Goal: Find specific page/section: Find specific page/section

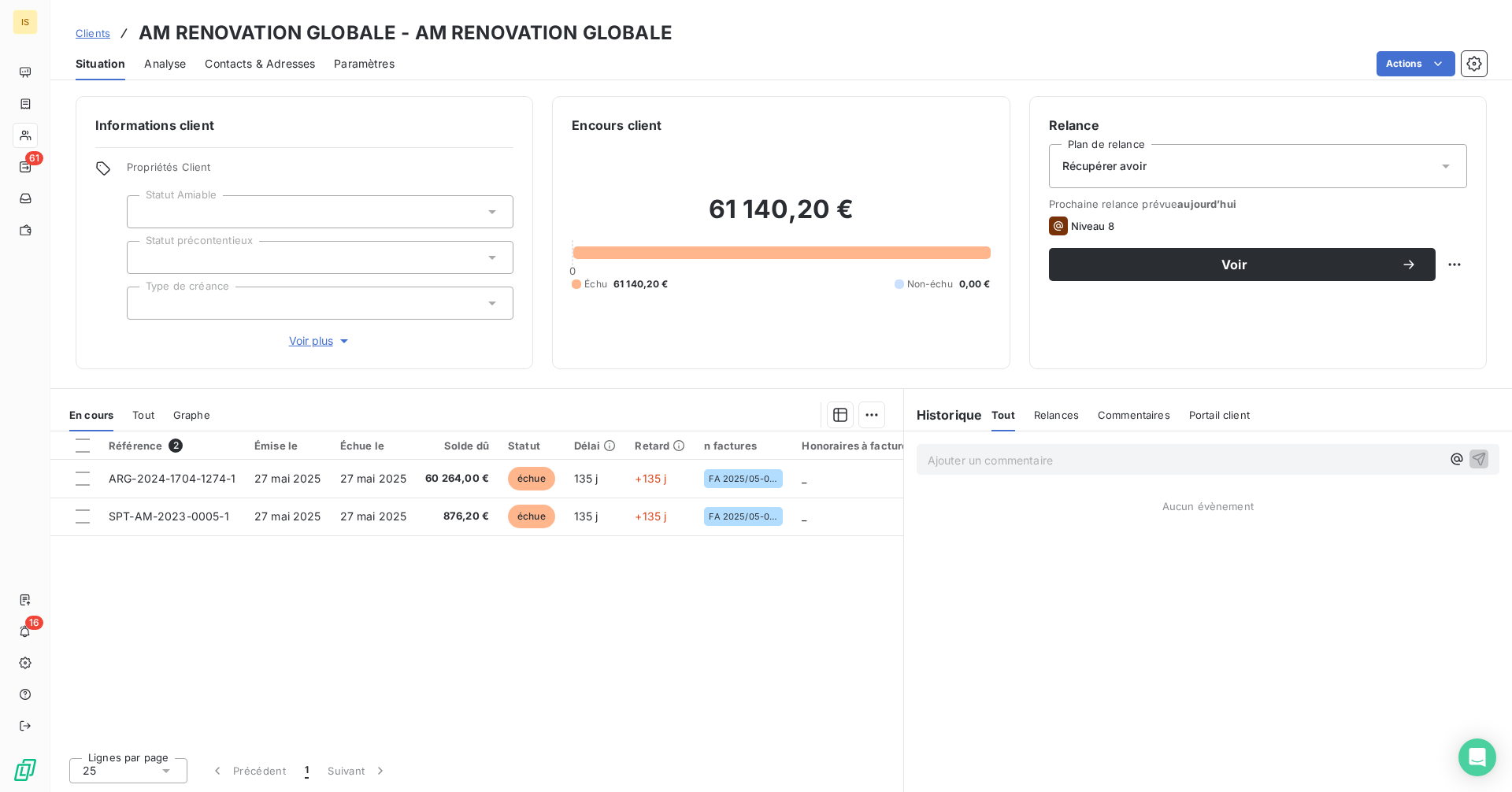
click at [87, 43] on div "Clients AM RENOVATION GLOBALE - AM RENOVATION GLOBALE" at bounding box center [374, 33] width 597 height 28
click at [87, 38] on span "Clients" at bounding box center [93, 32] width 35 height 12
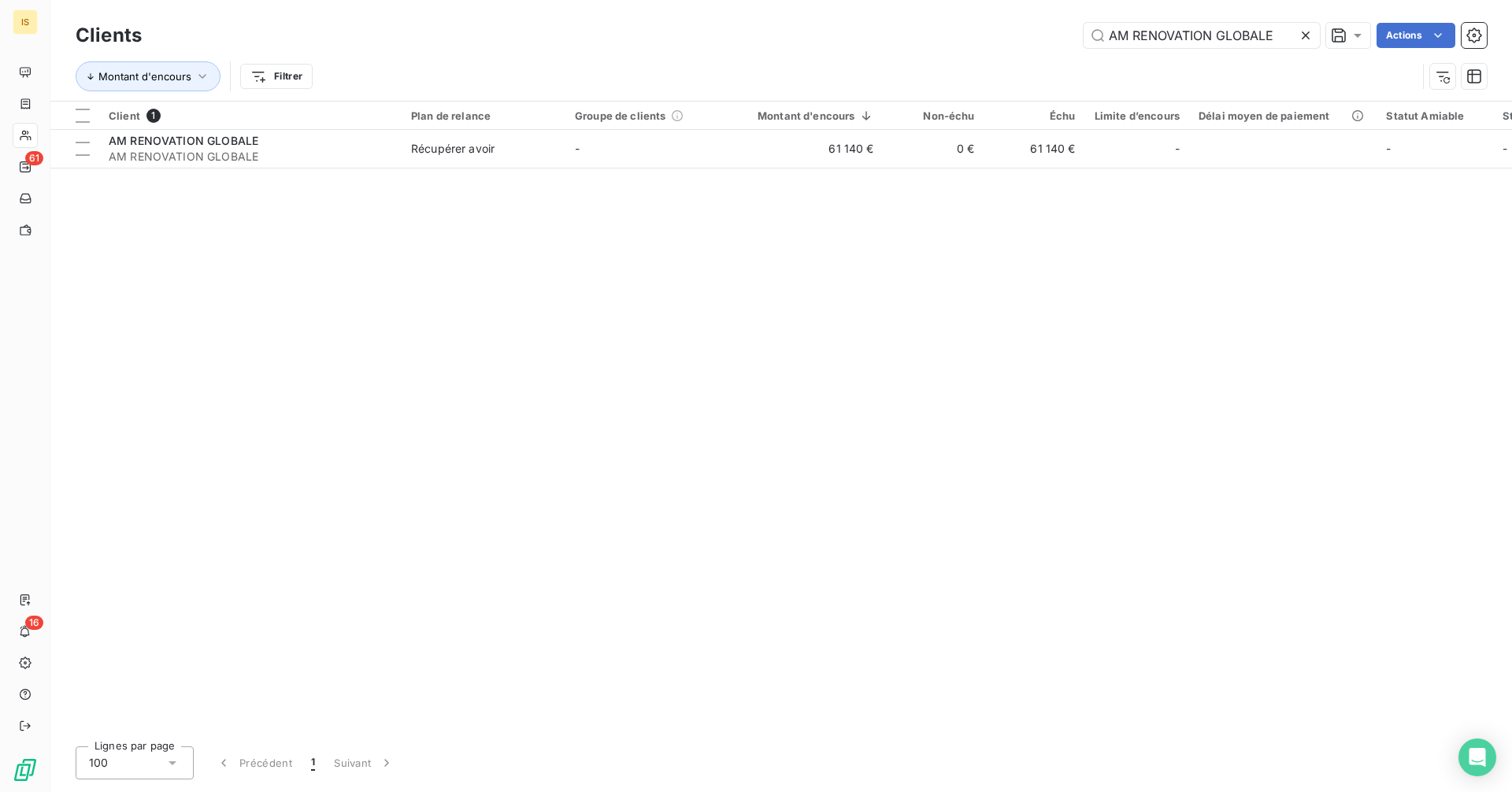
click at [1308, 37] on icon at bounding box center [1306, 35] width 16 height 16
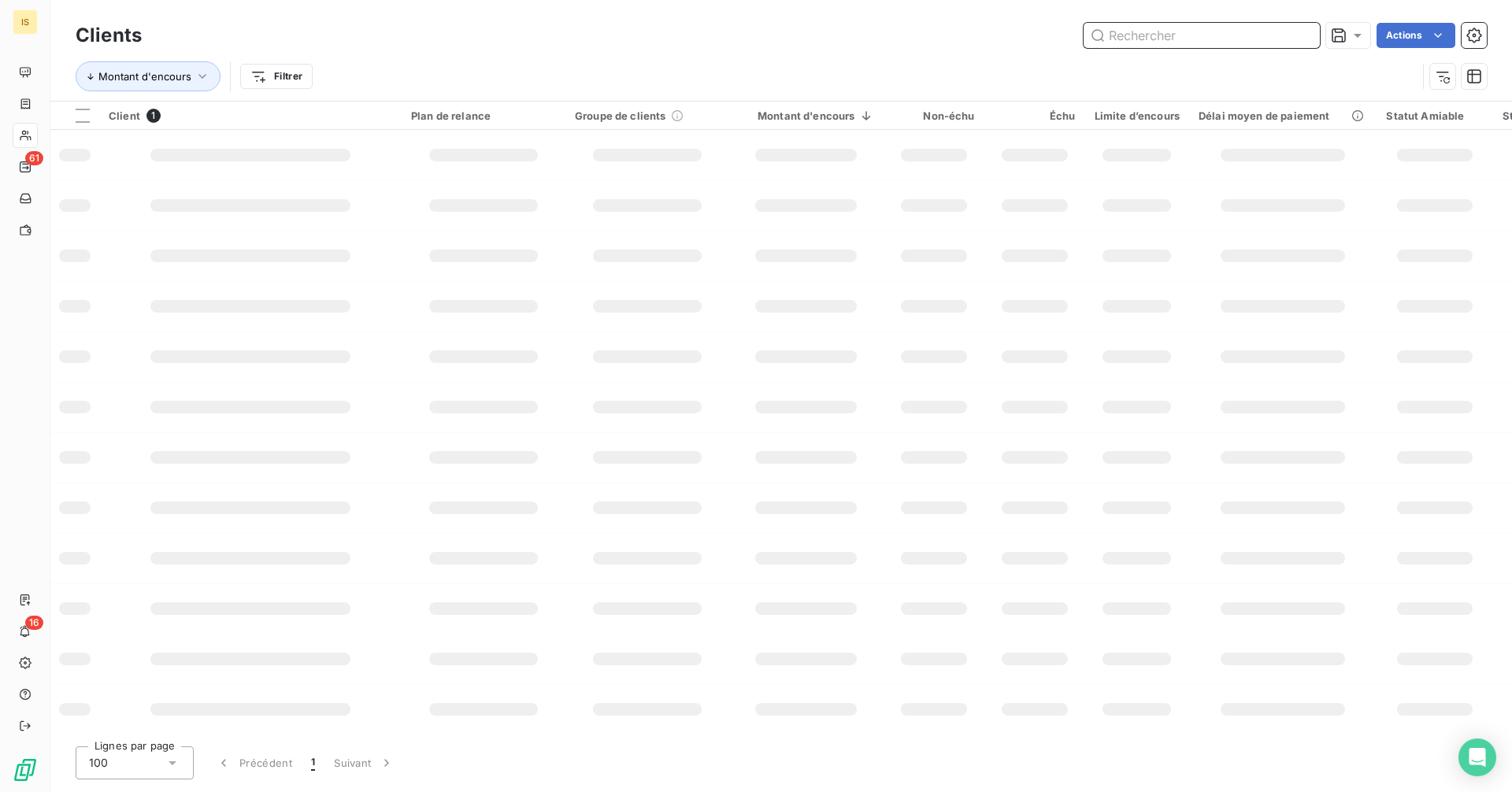
click at [1243, 37] on input "text" at bounding box center [1202, 35] width 237 height 26
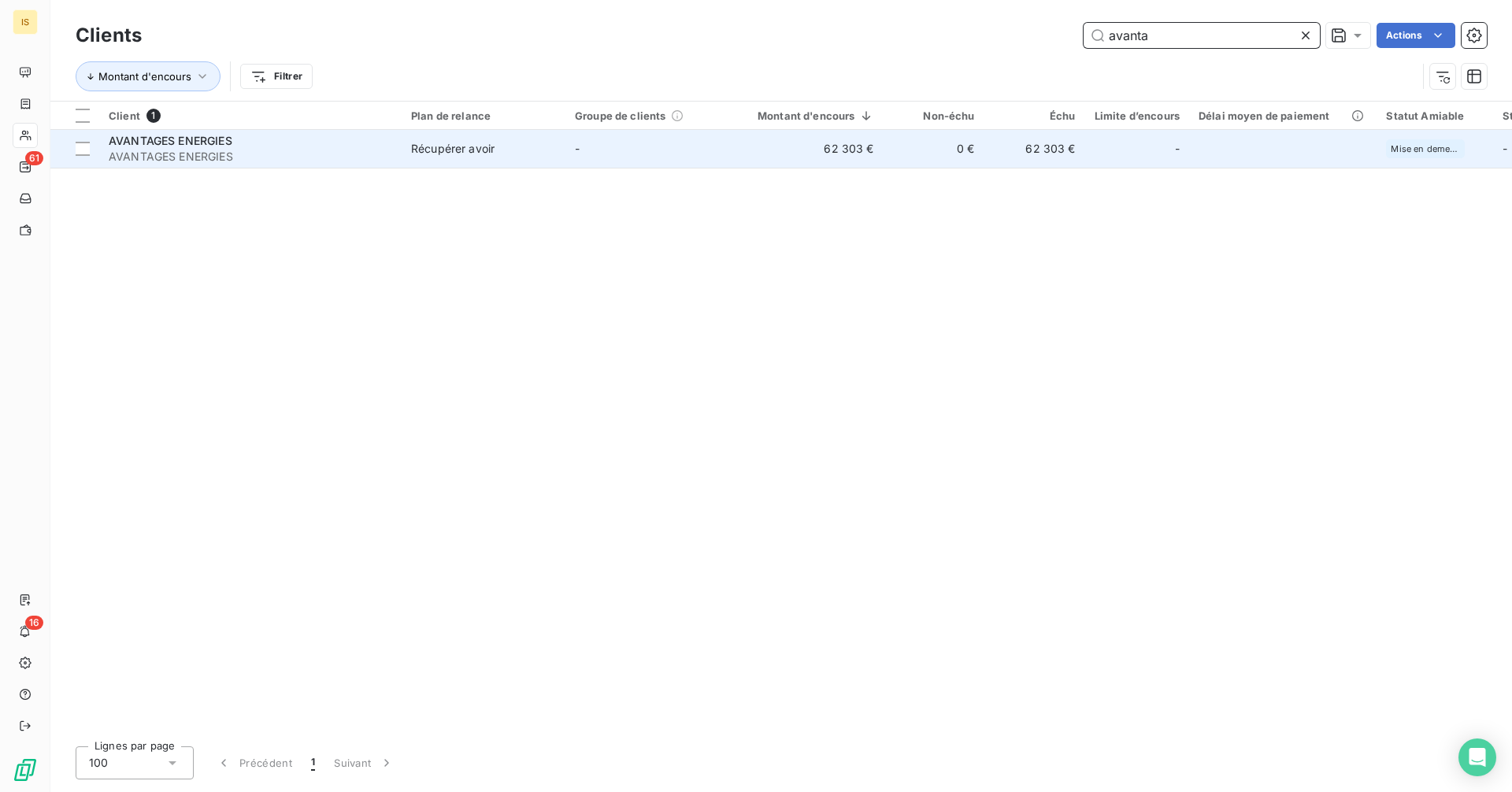
type input "avanta"
click at [963, 144] on td "0 €" at bounding box center [934, 149] width 101 height 38
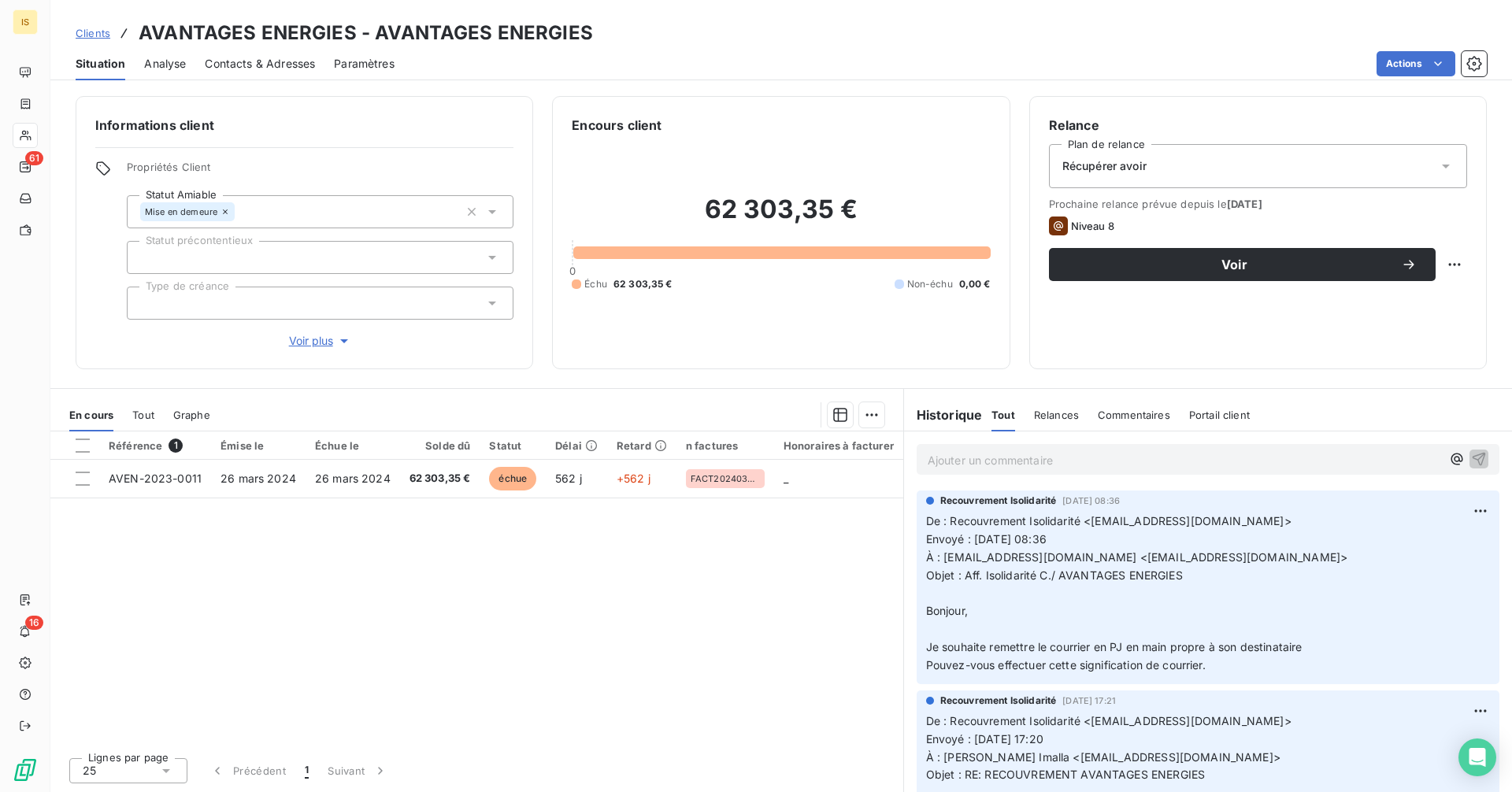
click at [1037, 467] on p "Ajouter un commentaire ﻿" at bounding box center [1184, 460] width 514 height 20
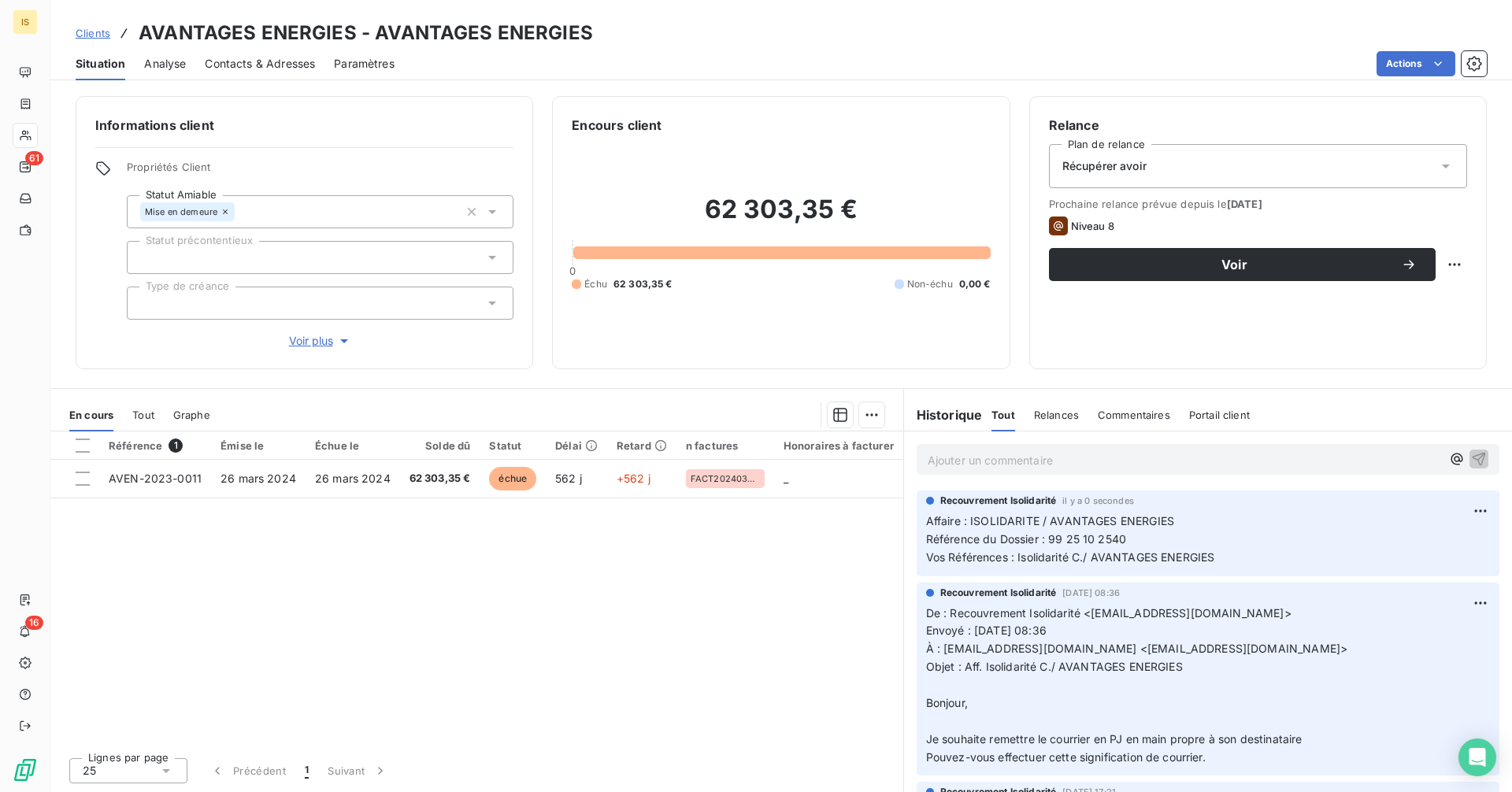
click at [97, 32] on span "Clients" at bounding box center [93, 32] width 35 height 12
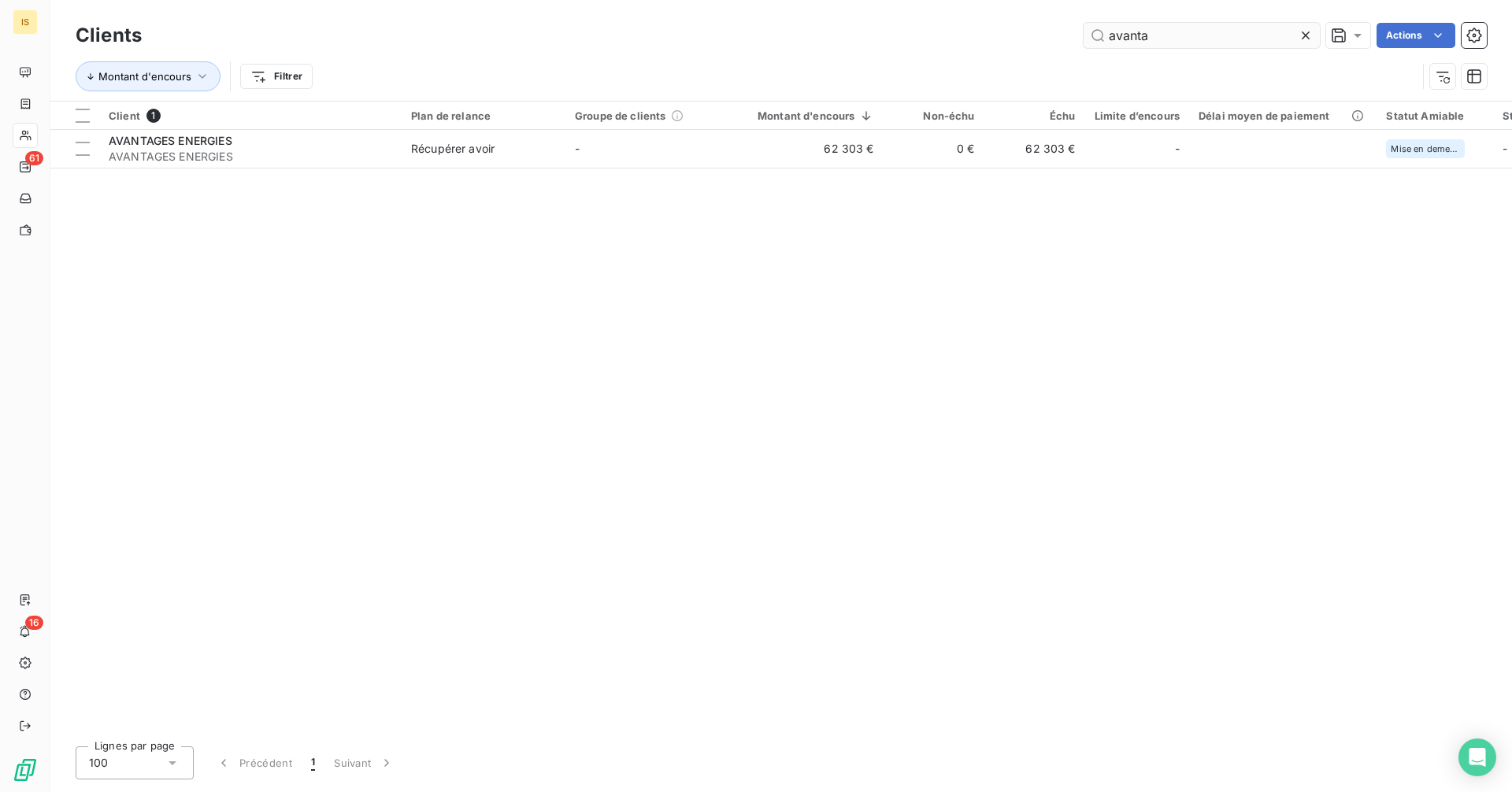
click at [1222, 40] on input "avanta" at bounding box center [1202, 35] width 237 height 26
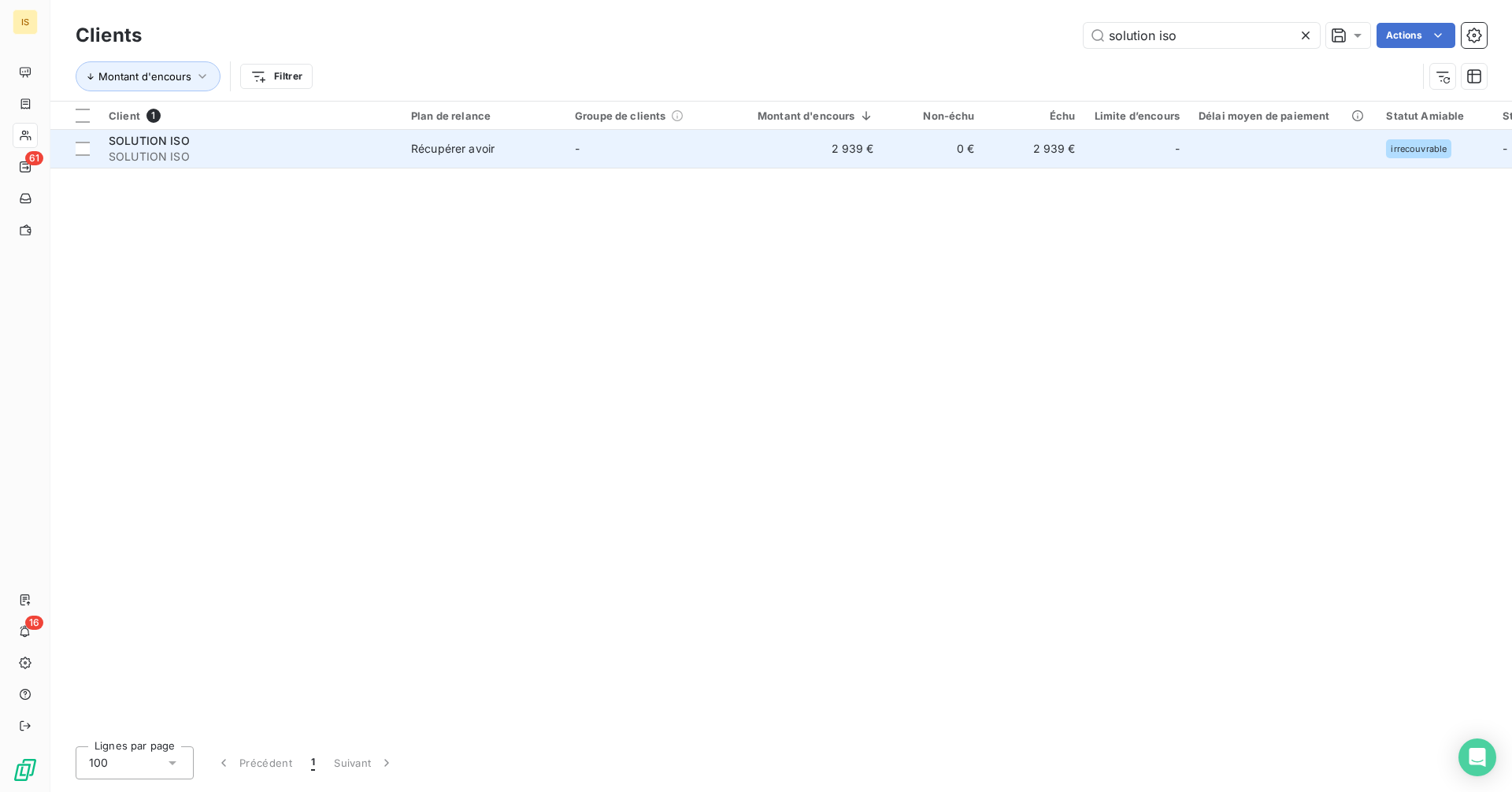
type input "solution iso"
click at [873, 153] on td "2 939 €" at bounding box center [806, 149] width 154 height 38
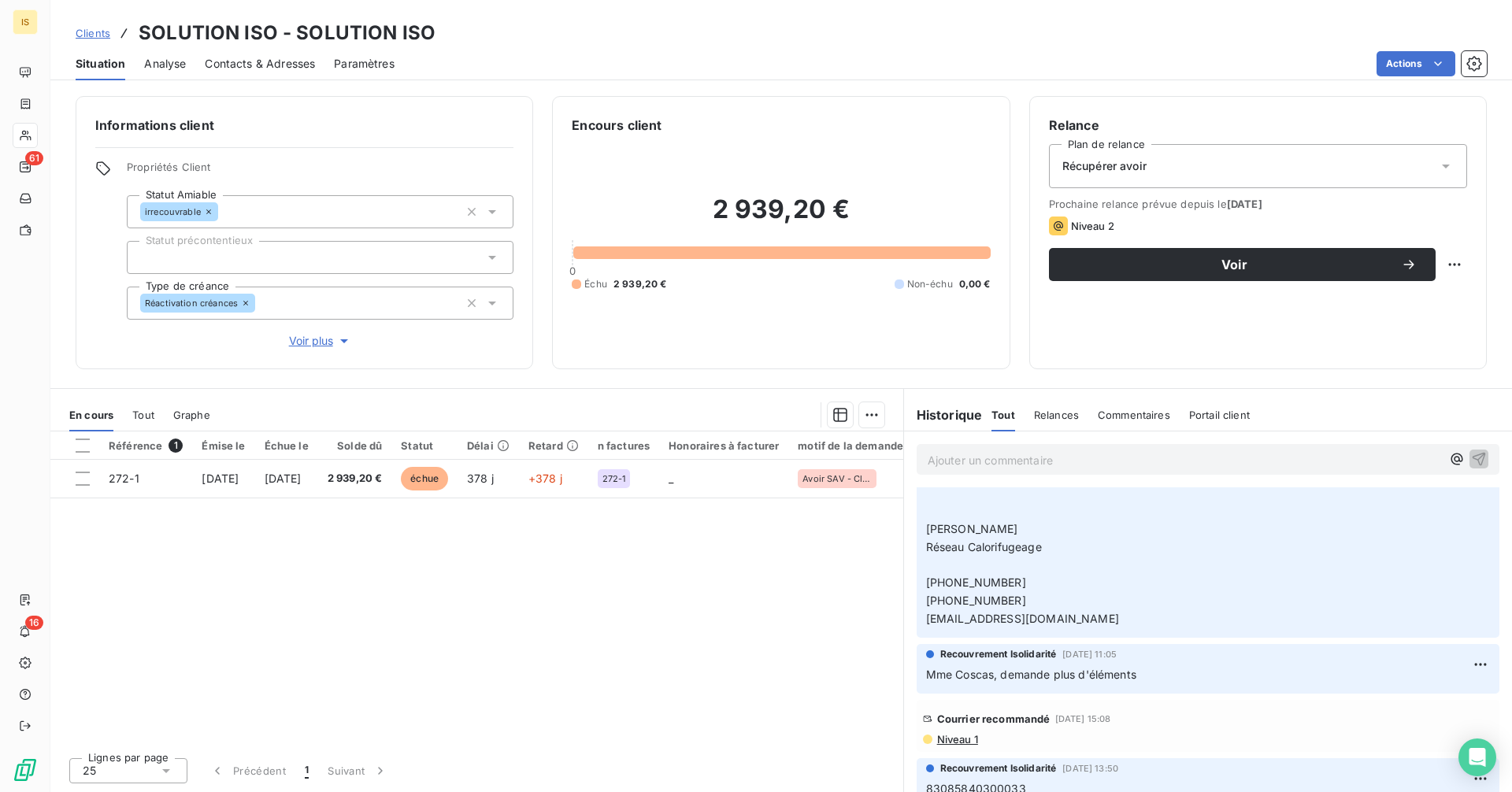
scroll to position [1157, 0]
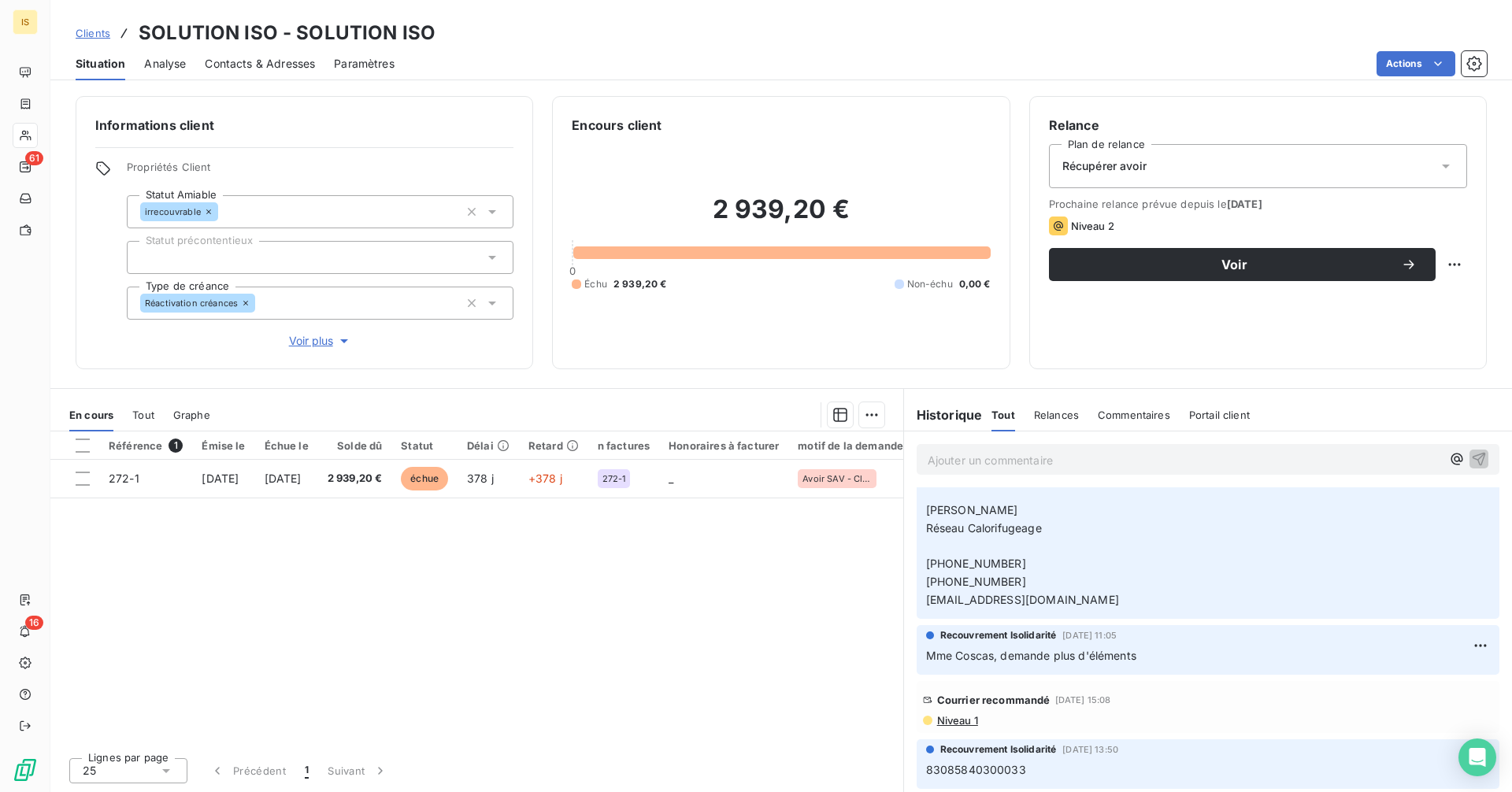
click at [958, 721] on span "Niveau 1" at bounding box center [957, 720] width 43 height 12
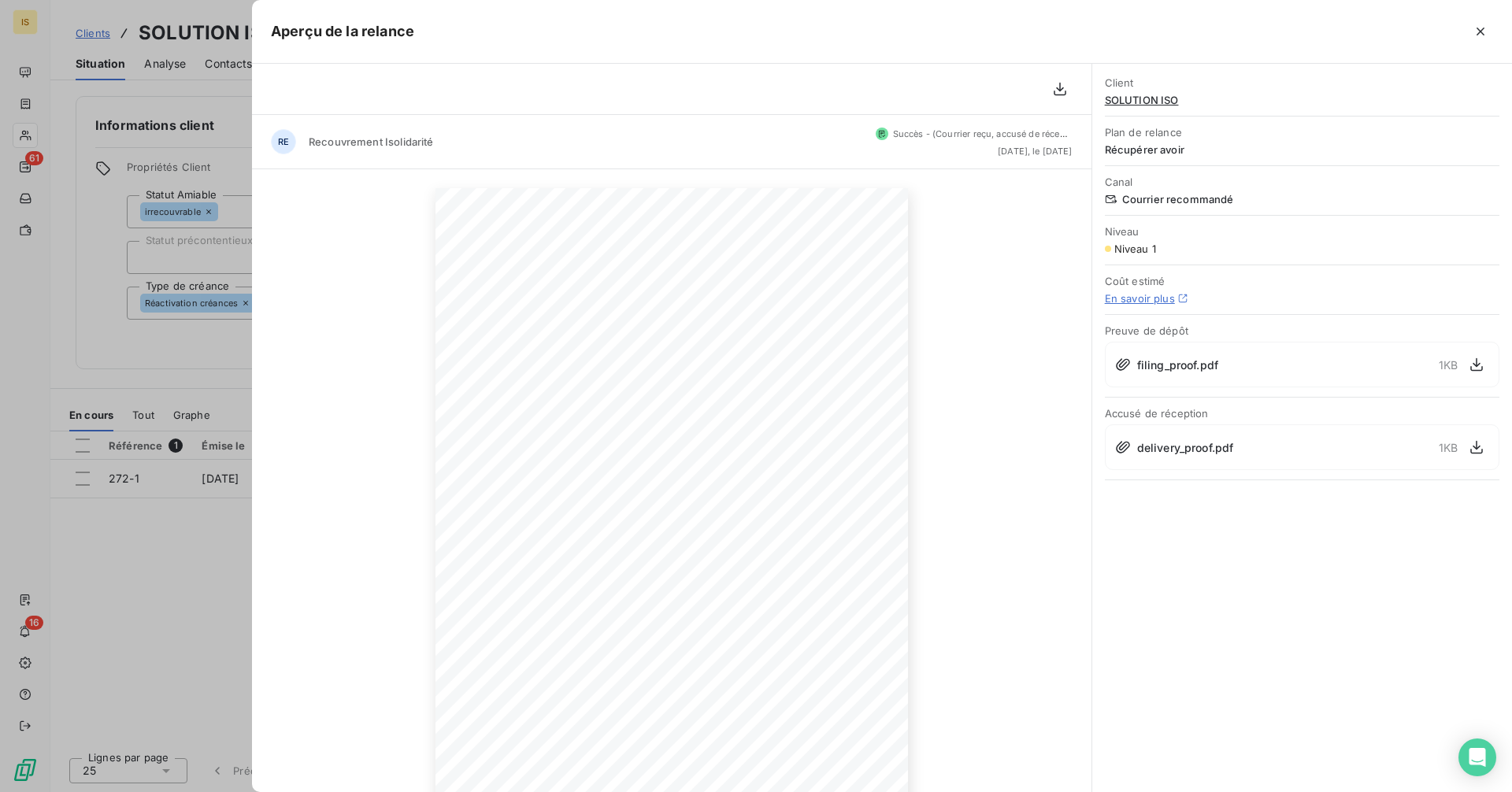
click at [197, 520] on div at bounding box center [756, 396] width 1512 height 792
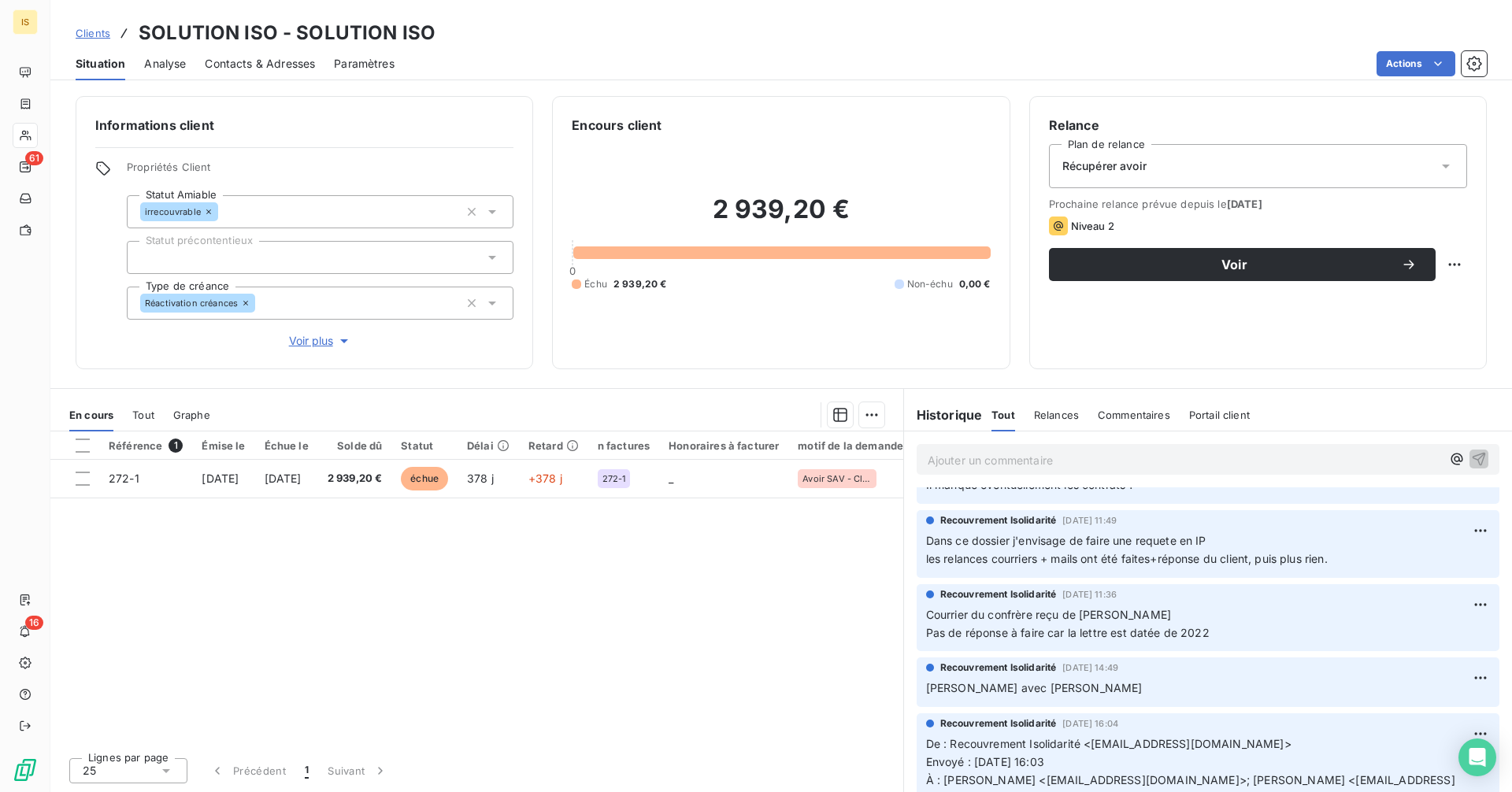
scroll to position [0, 0]
